Goal: Transaction & Acquisition: Purchase product/service

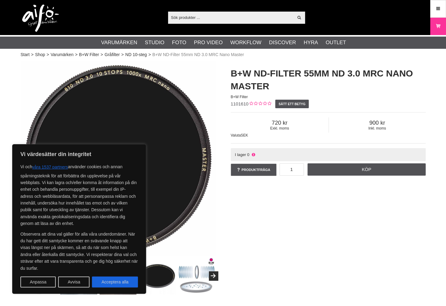
click at [113, 282] on button "Acceptera alla" at bounding box center [115, 281] width 46 height 11
checkbox input "true"
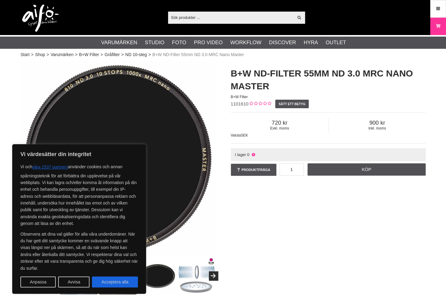
checkbox input "true"
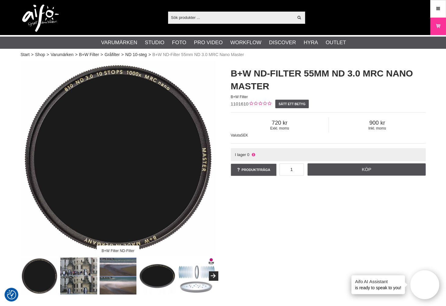
click at [250, 221] on div "B+W Filter ND-Filter B+W ND-Filter 55mm ND 3.0 MRC Nano Master B+W Filter 11016…" at bounding box center [223, 177] width 421 height 233
click at [49, 274] on img at bounding box center [39, 276] width 37 height 37
click at [77, 269] on img at bounding box center [78, 276] width 37 height 37
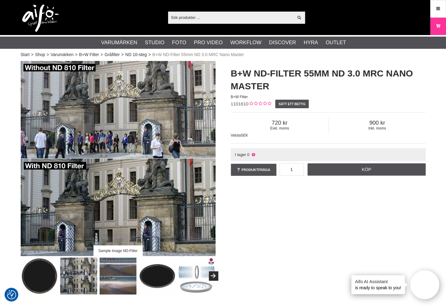
click at [119, 276] on img at bounding box center [118, 276] width 37 height 37
